Goal: Navigation & Orientation: Find specific page/section

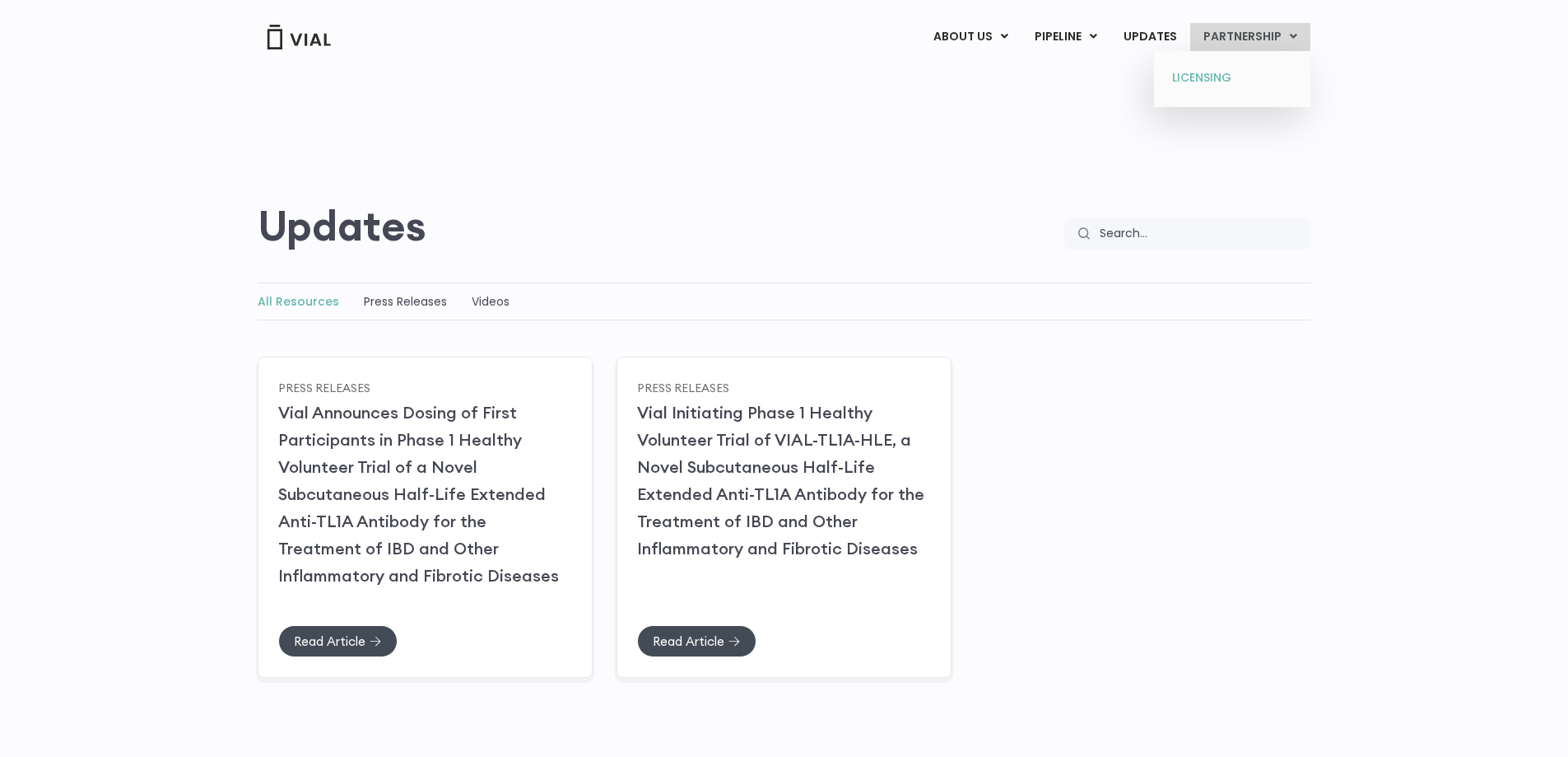
click at [1250, 78] on link "LICENSING" at bounding box center [1231, 78] width 144 height 27
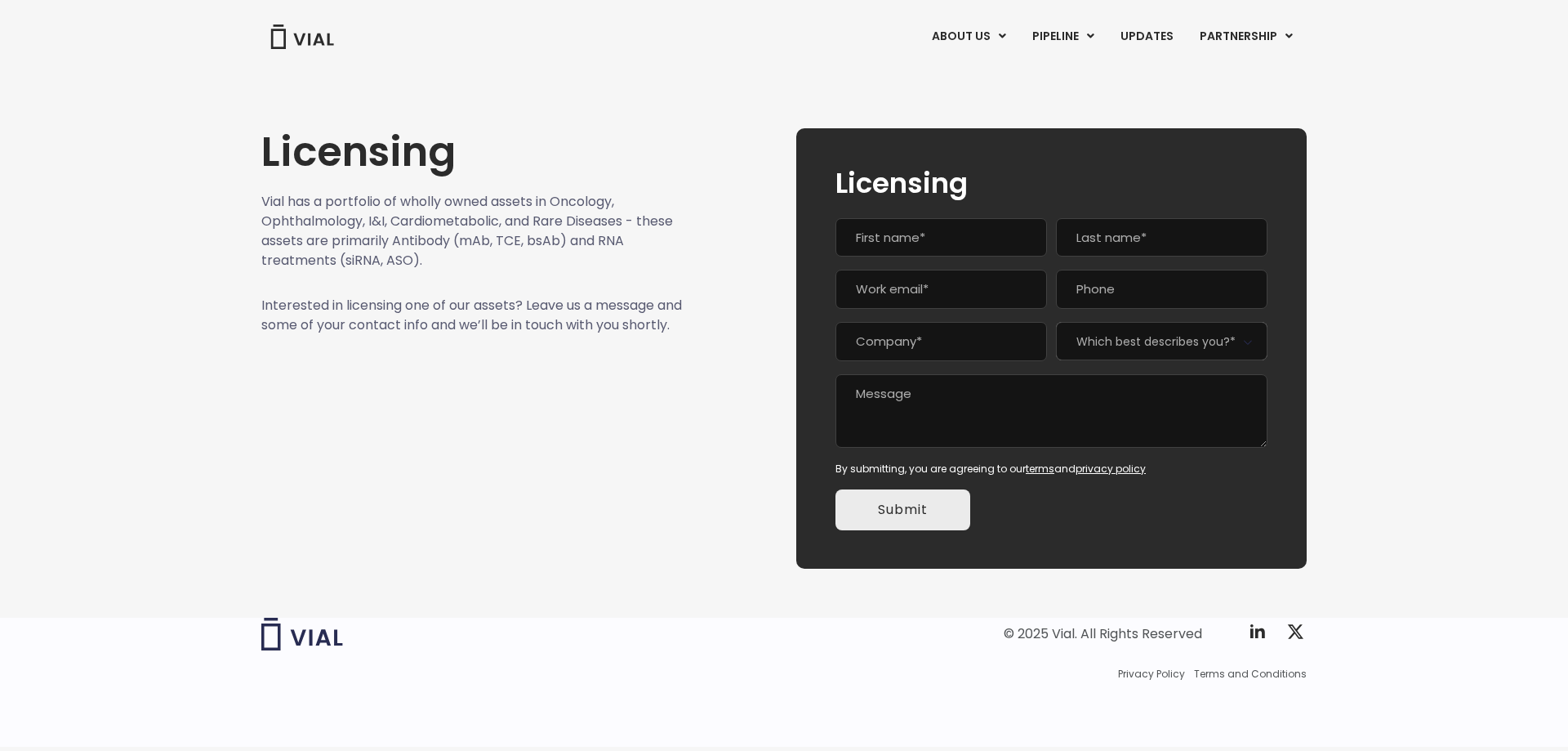
click at [1071, 39] on link "PIPELINE" at bounding box center [1063, 37] width 87 height 28
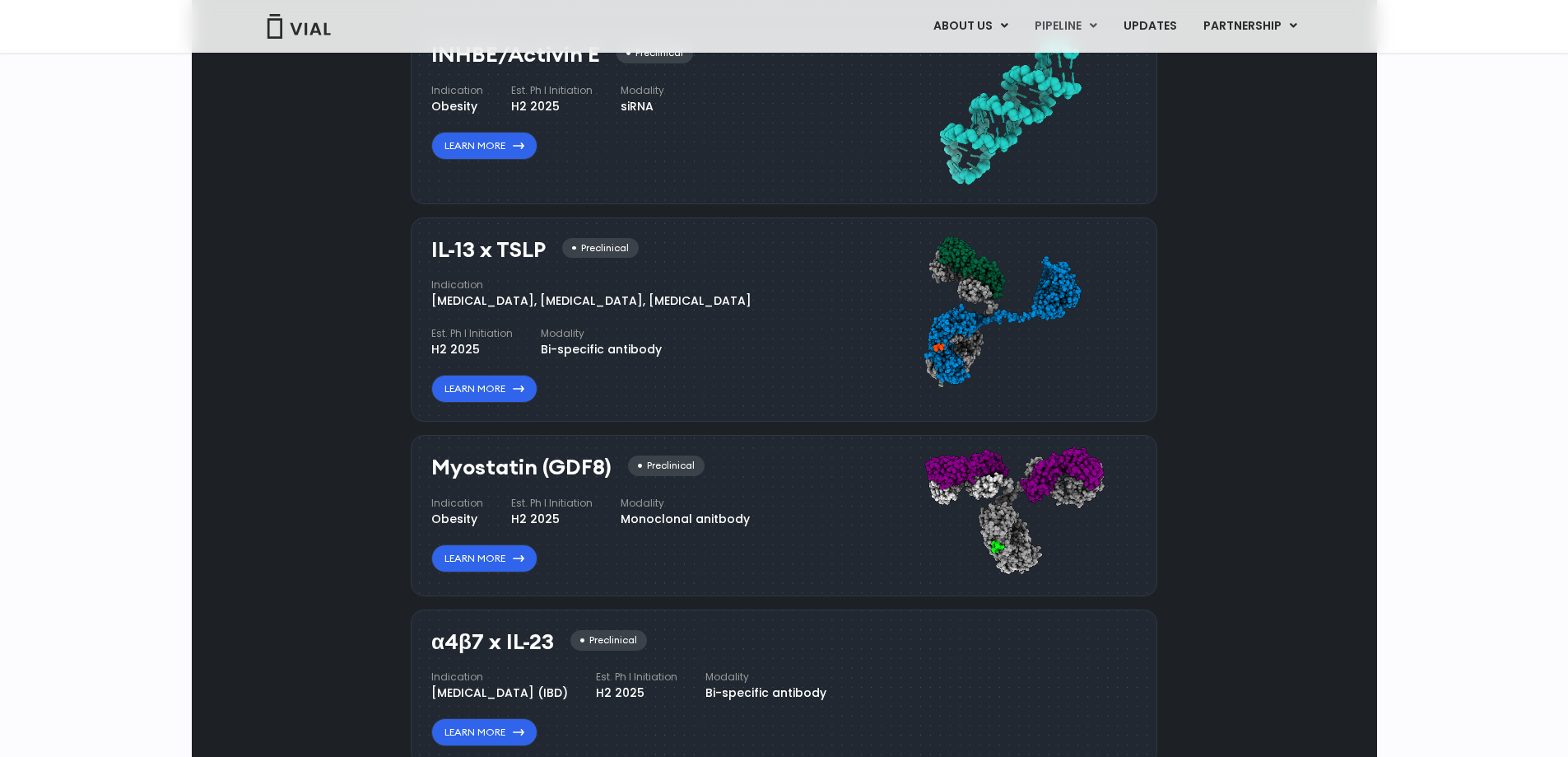
scroll to position [1385, 0]
